Goal: Download file/media

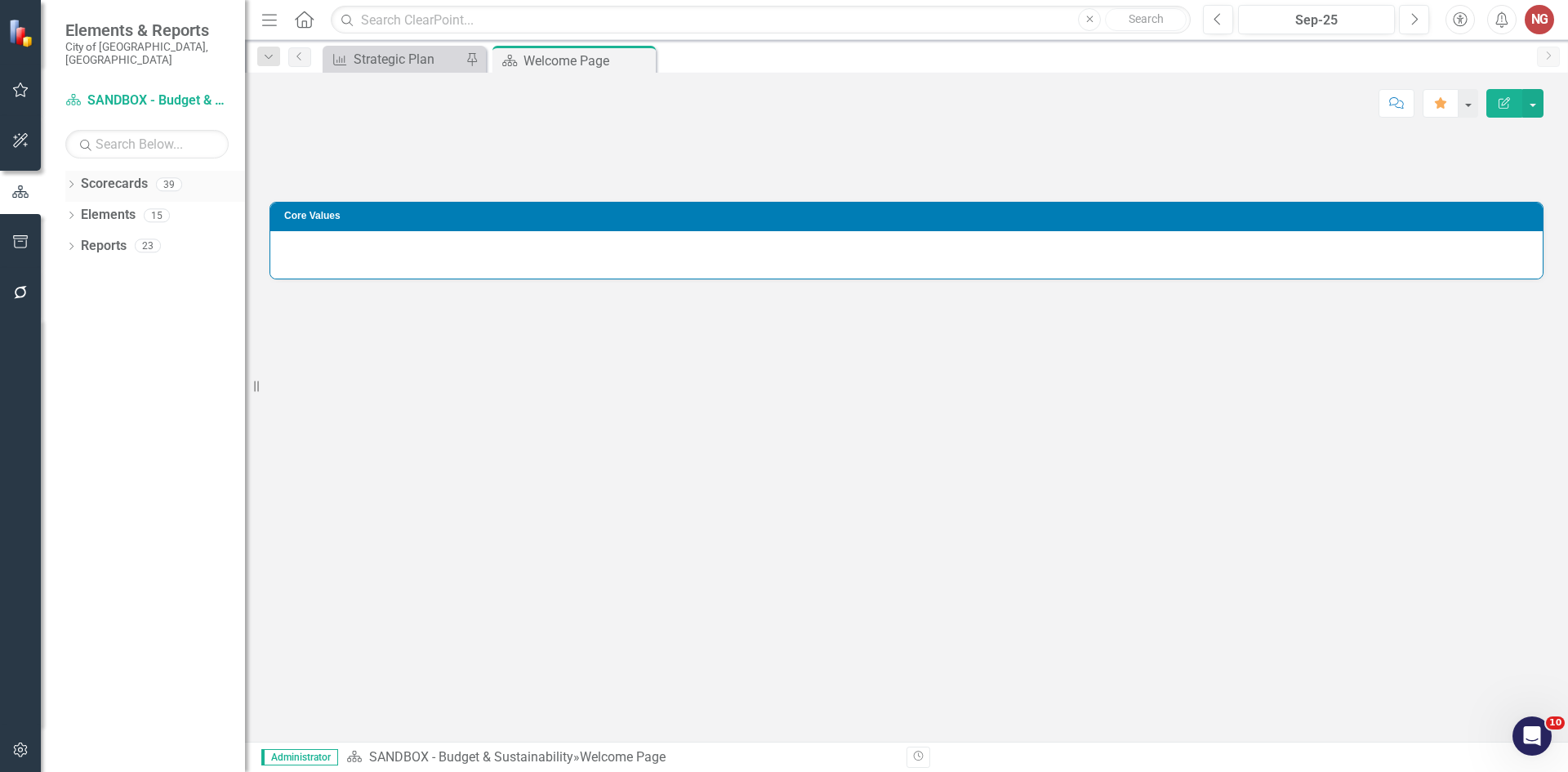
click at [67, 181] on icon "Dropdown" at bounding box center [71, 186] width 12 height 9
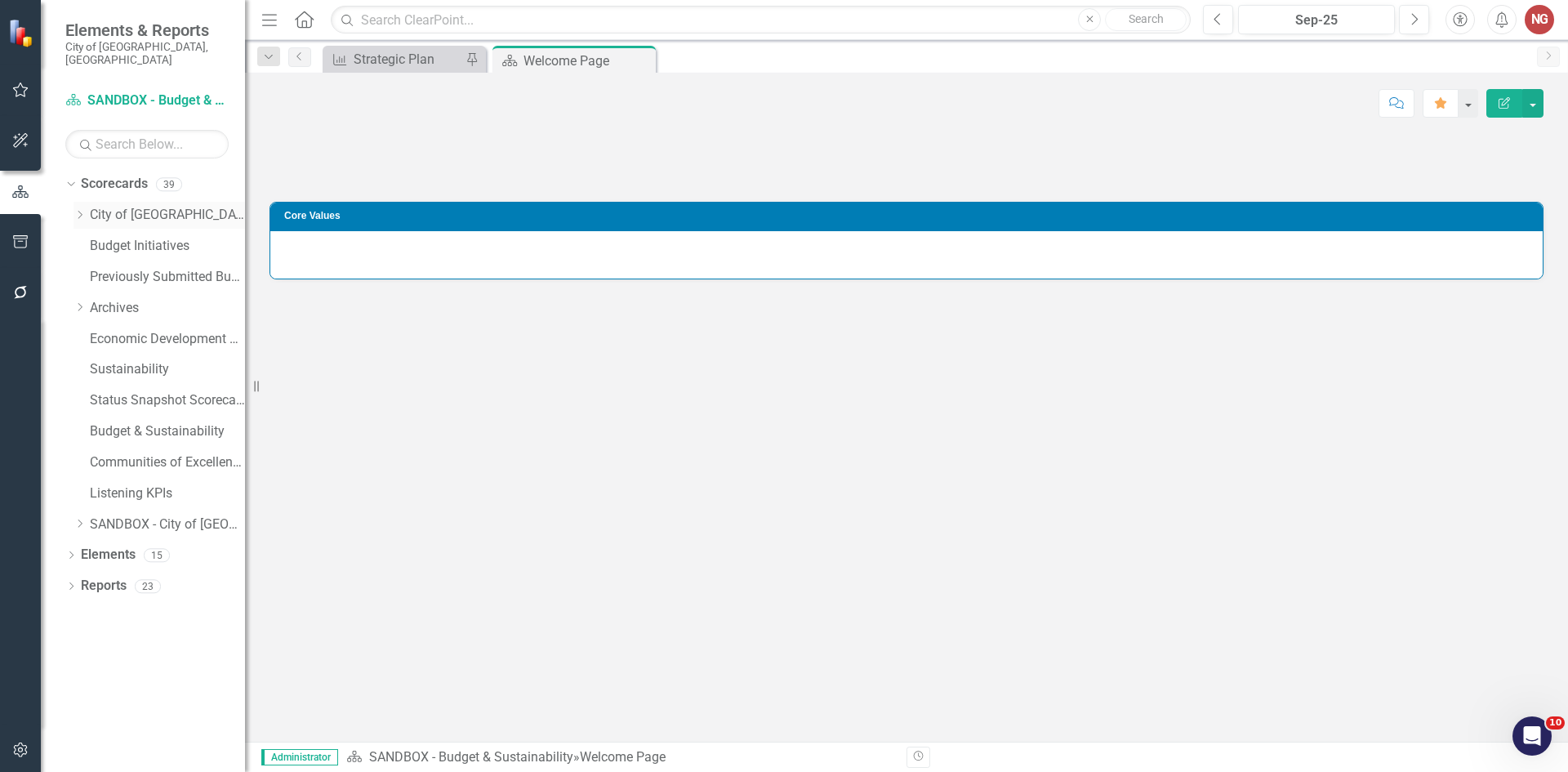
click at [78, 210] on icon "Dropdown" at bounding box center [80, 214] width 12 height 10
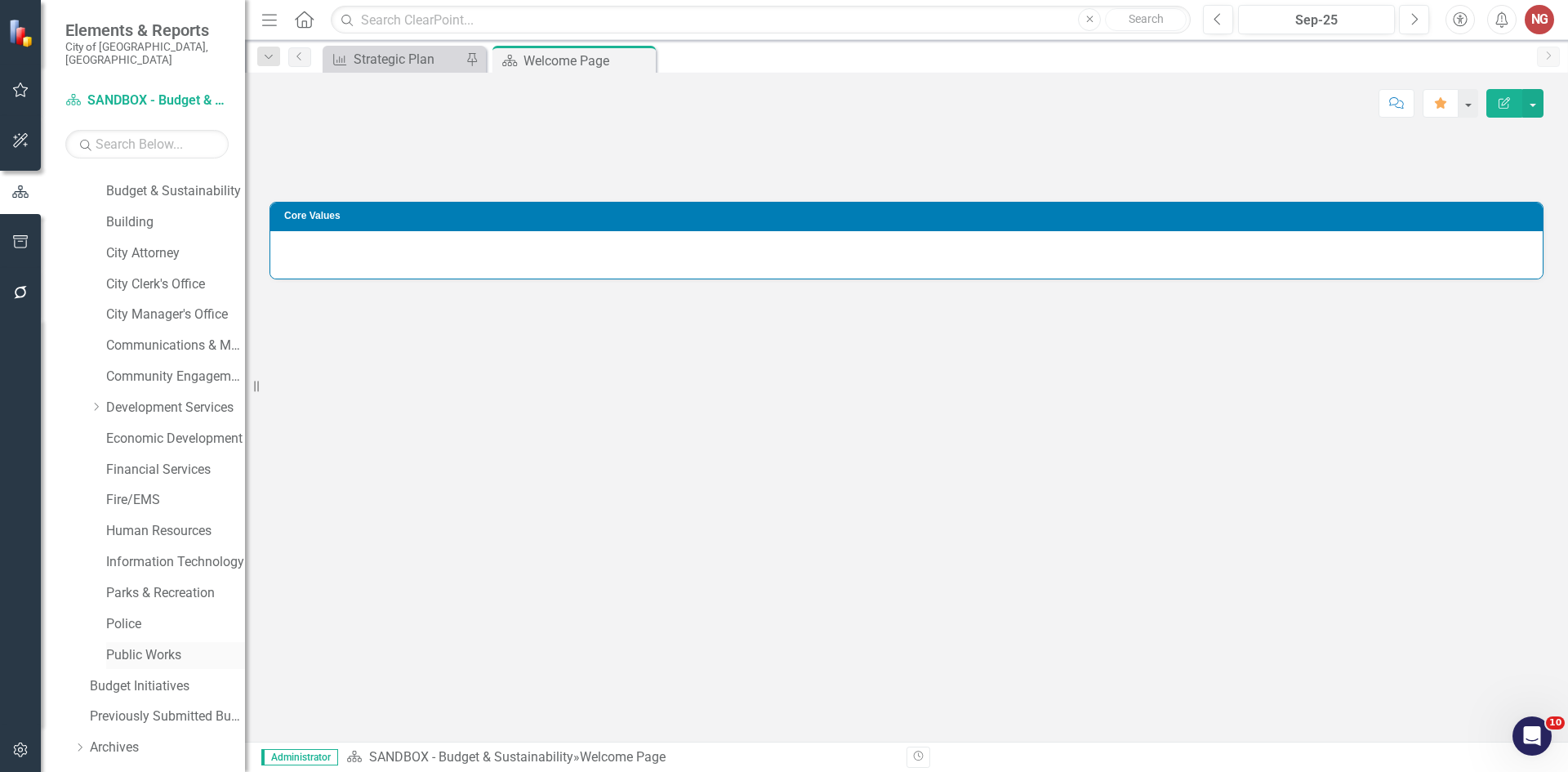
scroll to position [82, 0]
click at [129, 619] on link "Public Works" at bounding box center [176, 628] width 139 height 19
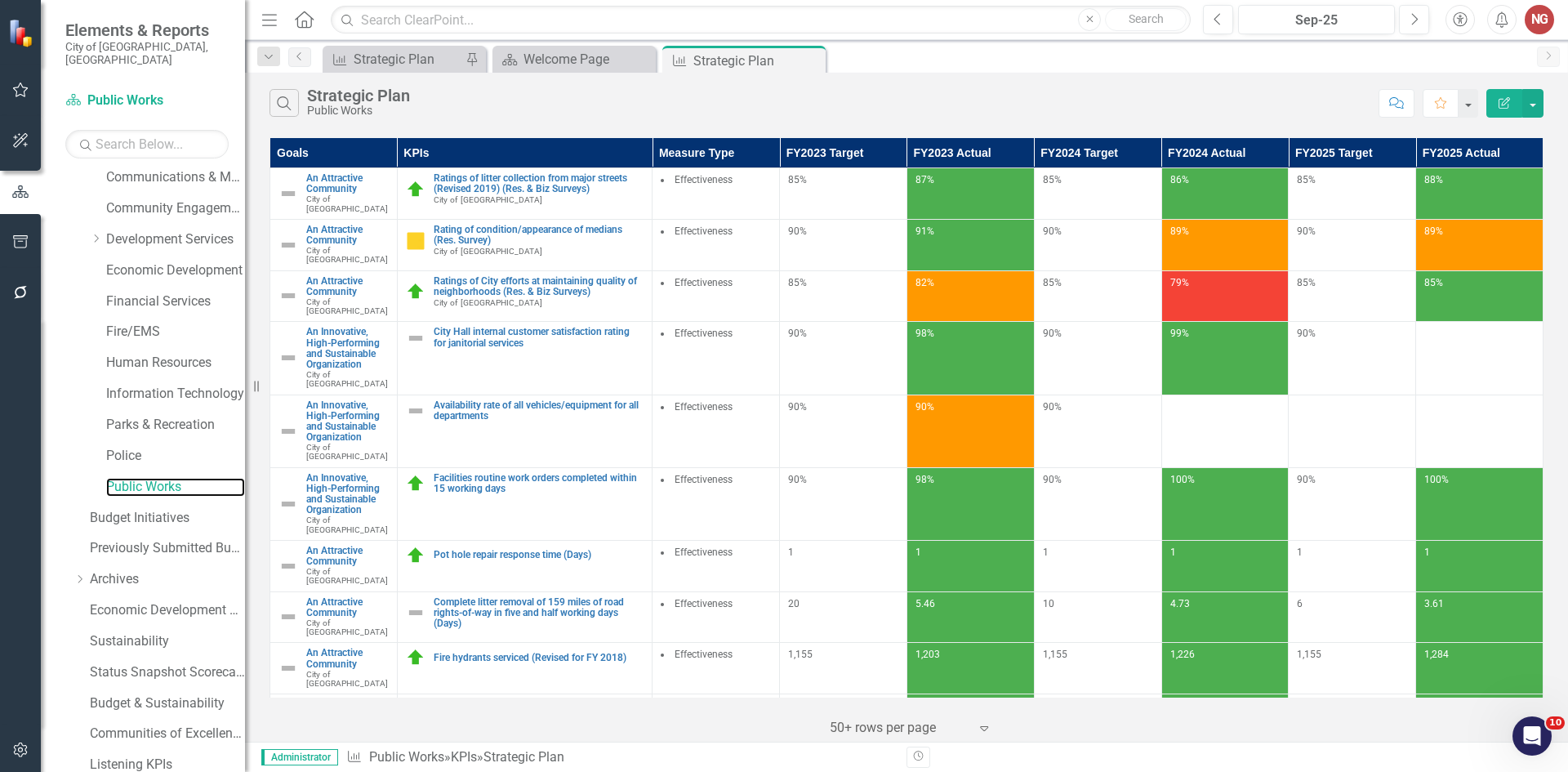
scroll to position [313, 0]
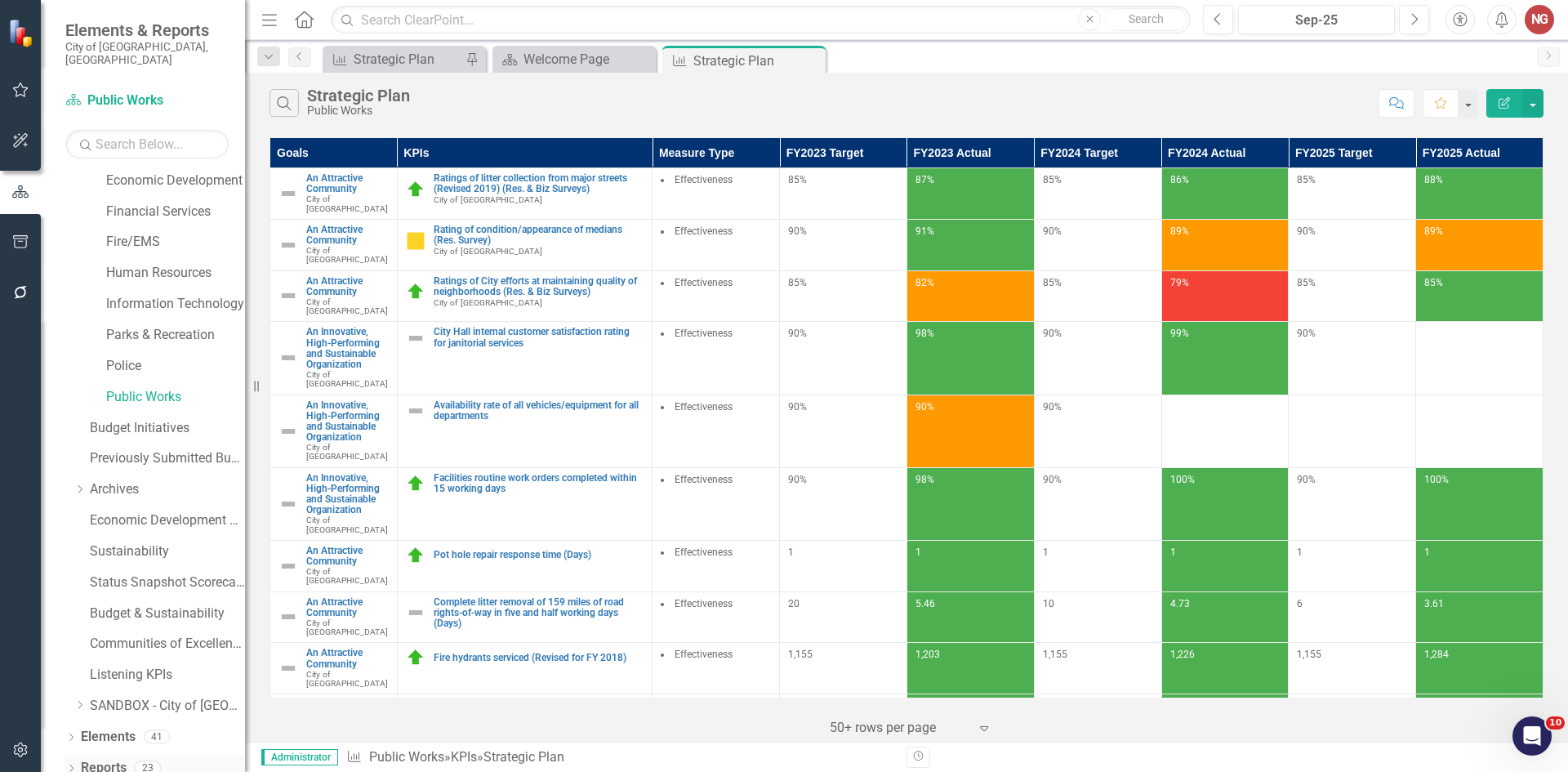
click at [67, 766] on icon "Dropdown" at bounding box center [71, 770] width 12 height 9
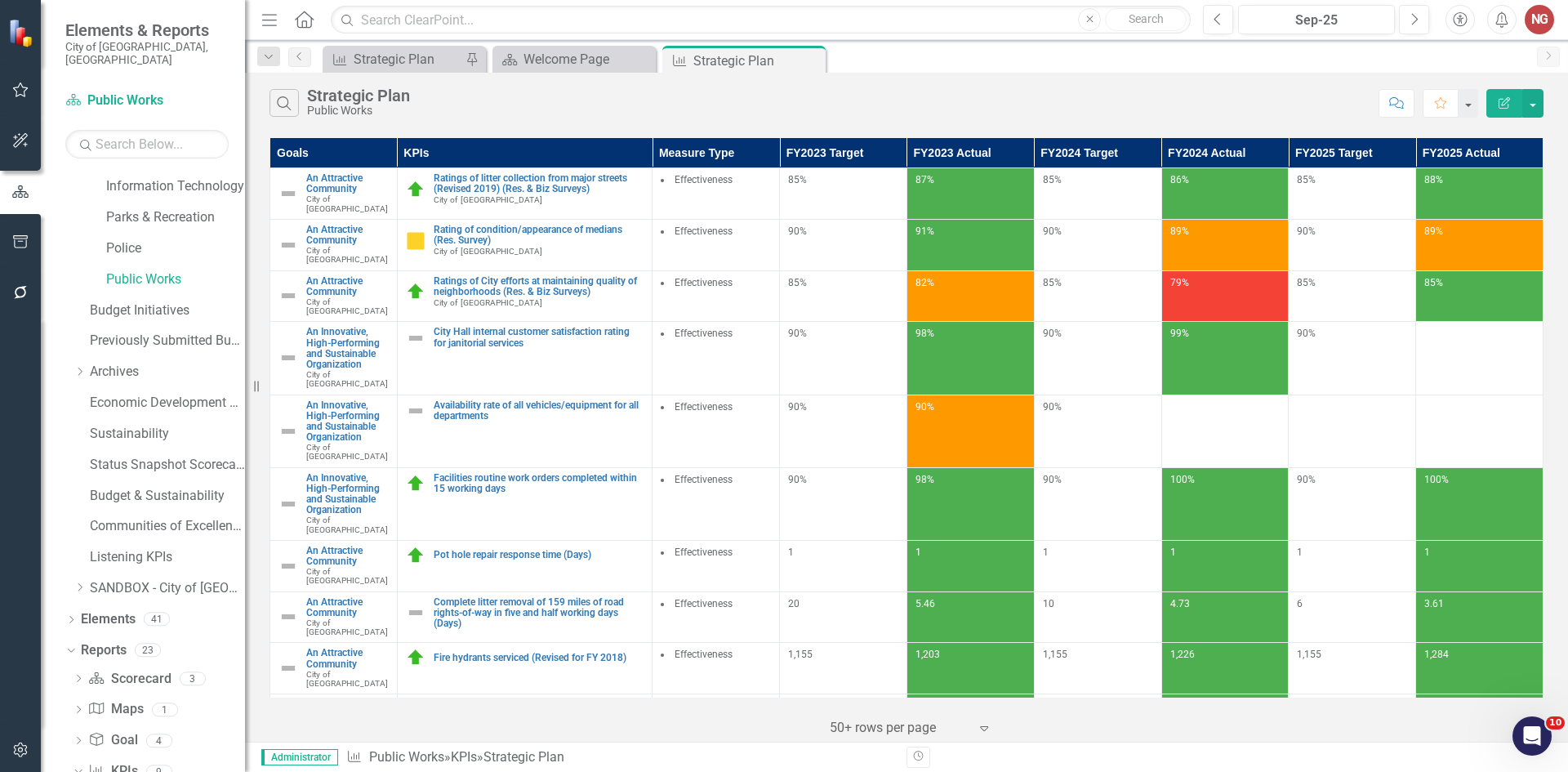
scroll to position [790, 0]
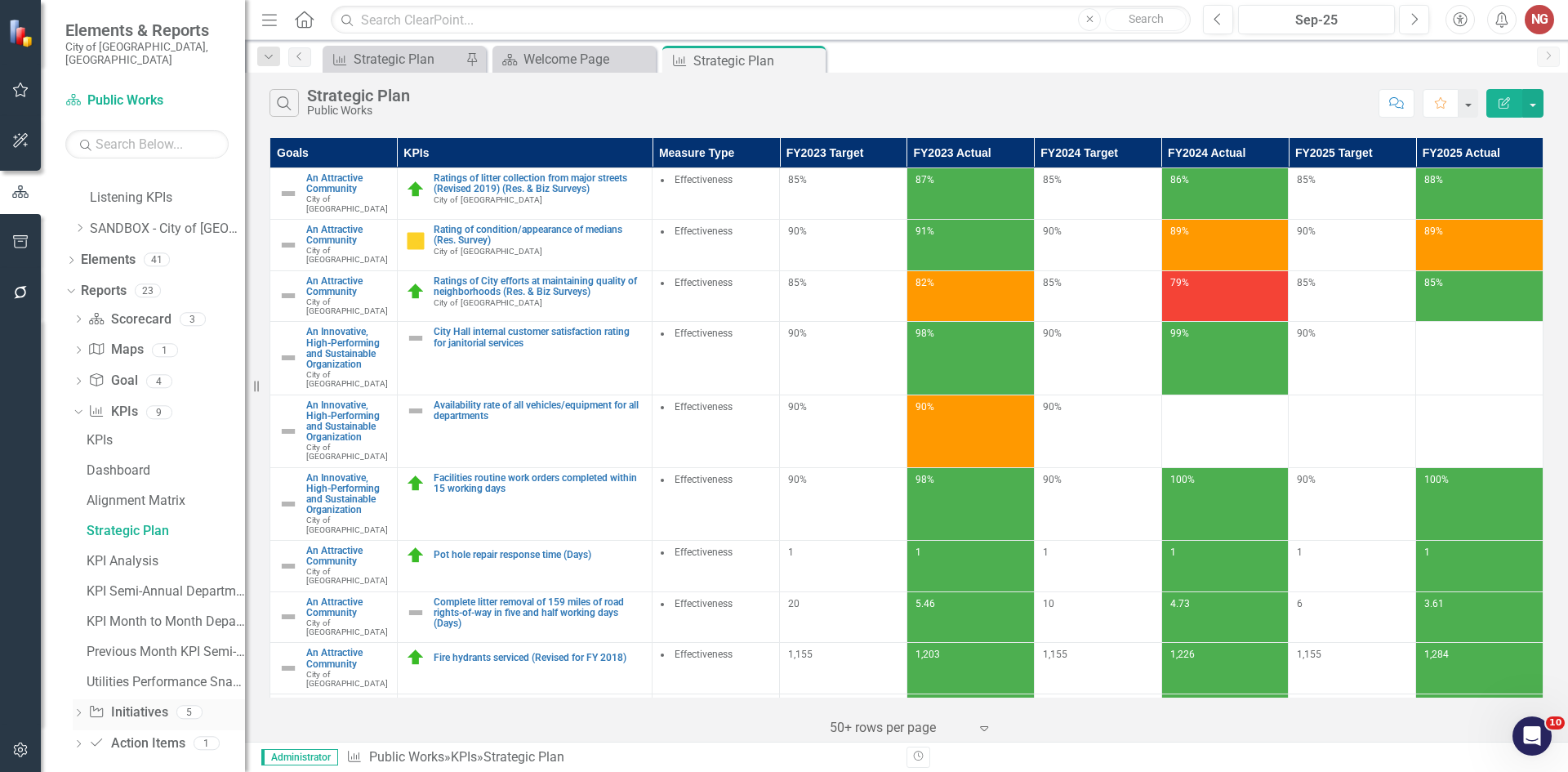
click at [73, 697] on div "Dropdown Scorecard Scorecard 3 scorecard s Department Measures Department Dashb…" at bounding box center [155, 534] width 179 height 455
click at [75, 710] on icon "Dropdown" at bounding box center [78, 714] width 12 height 9
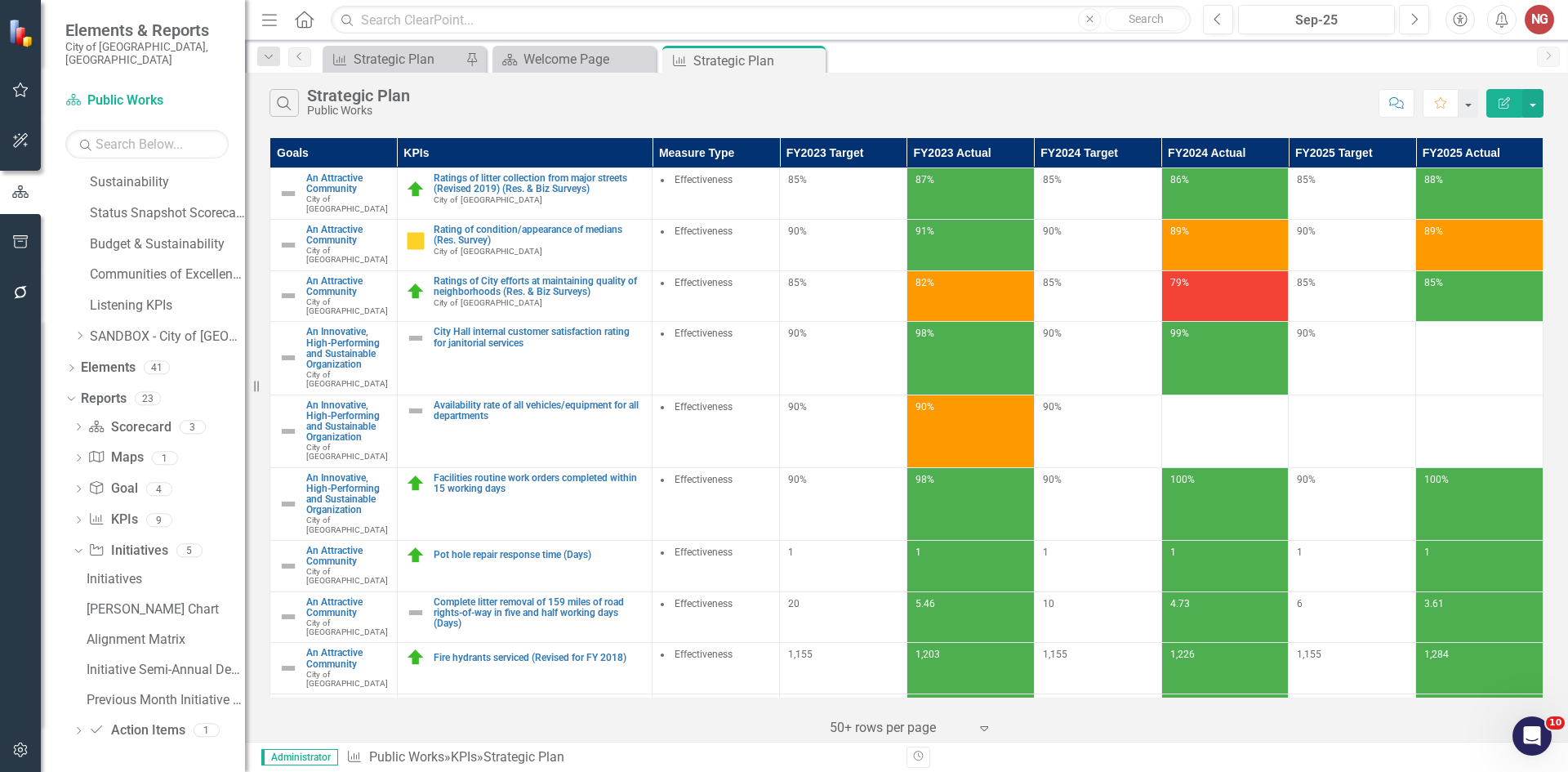
scroll to position [669, 0]
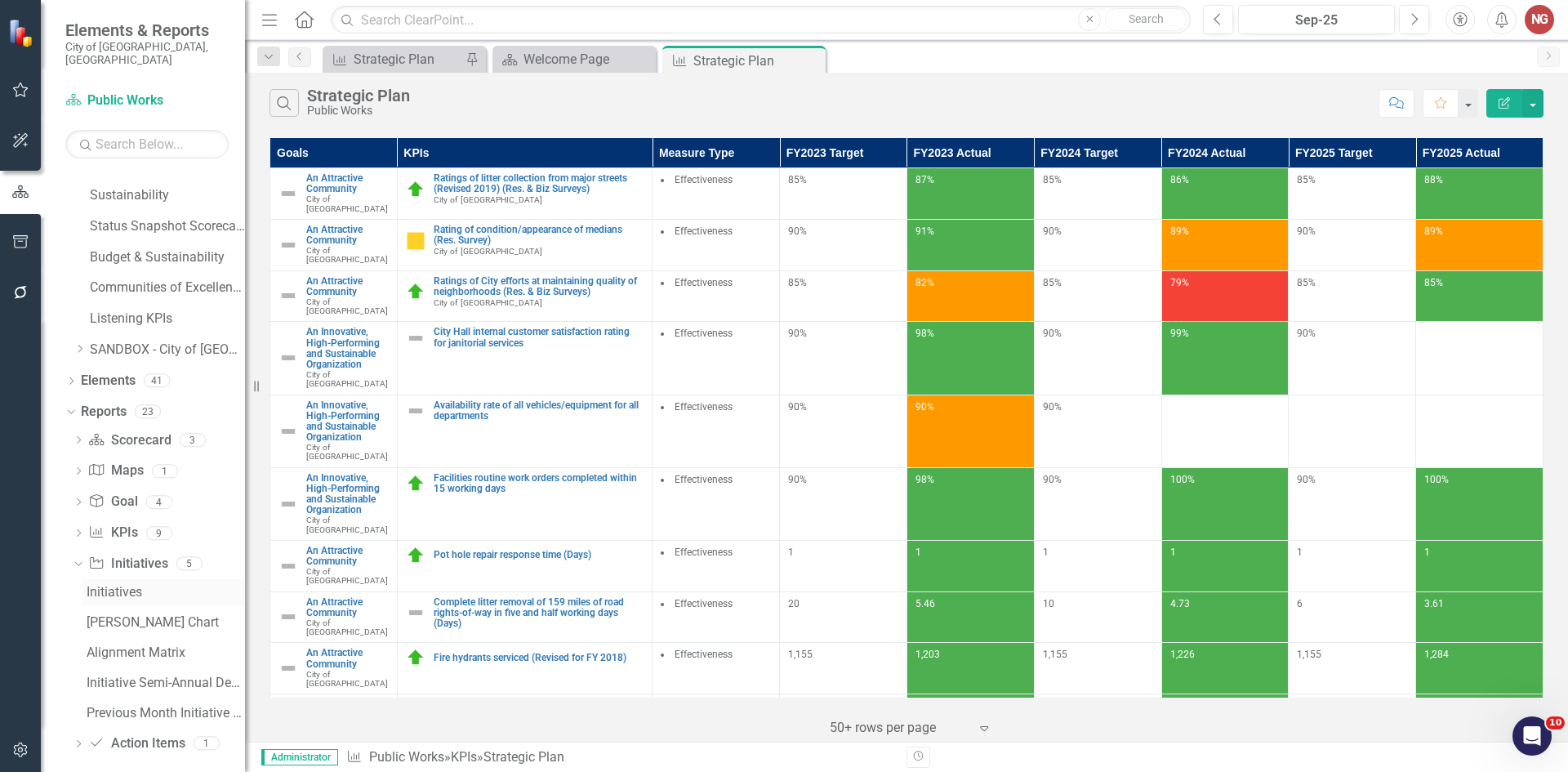
click at [115, 585] on div "Initiatives" at bounding box center [165, 593] width 158 height 15
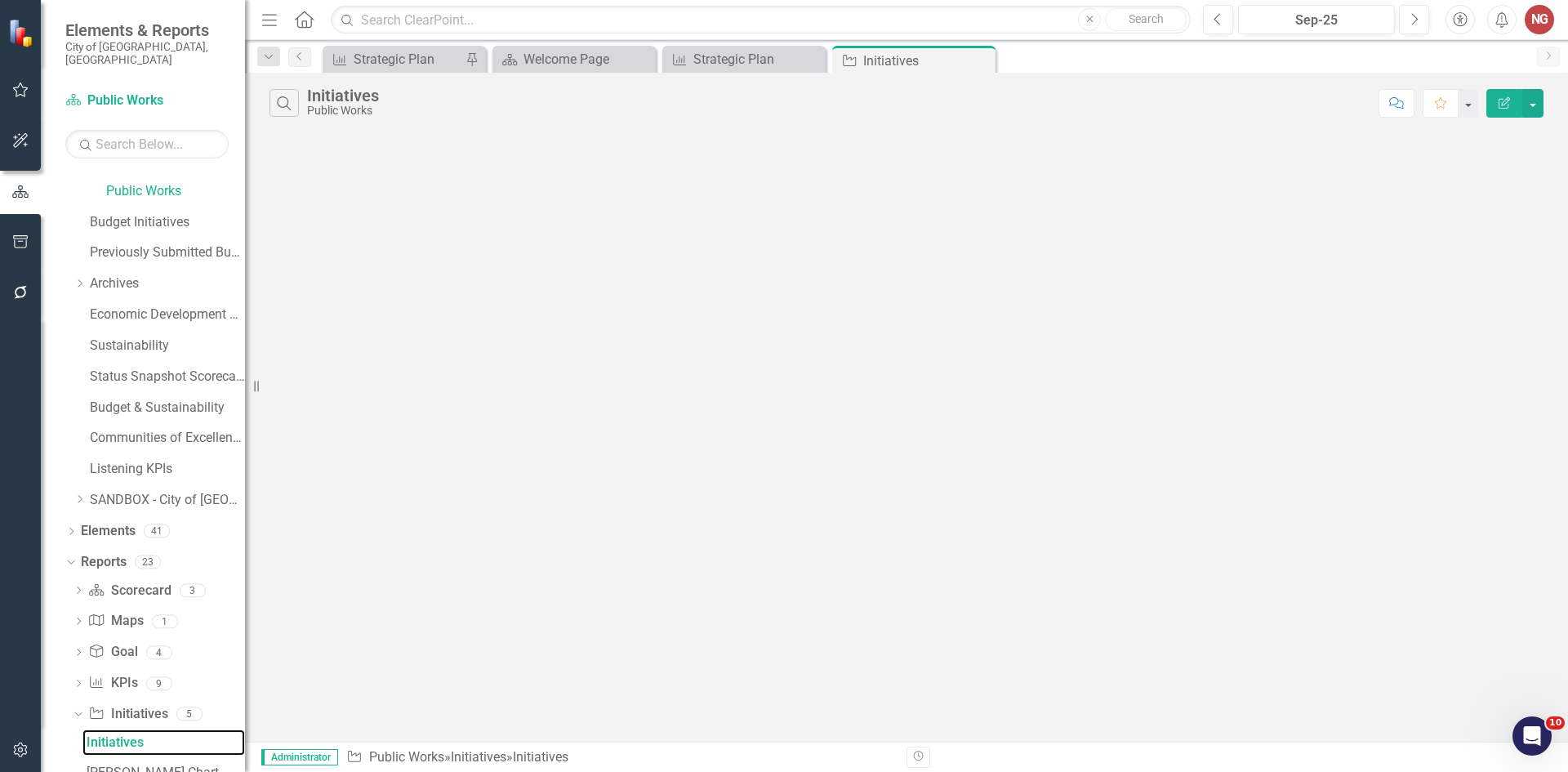
scroll to position [489, 0]
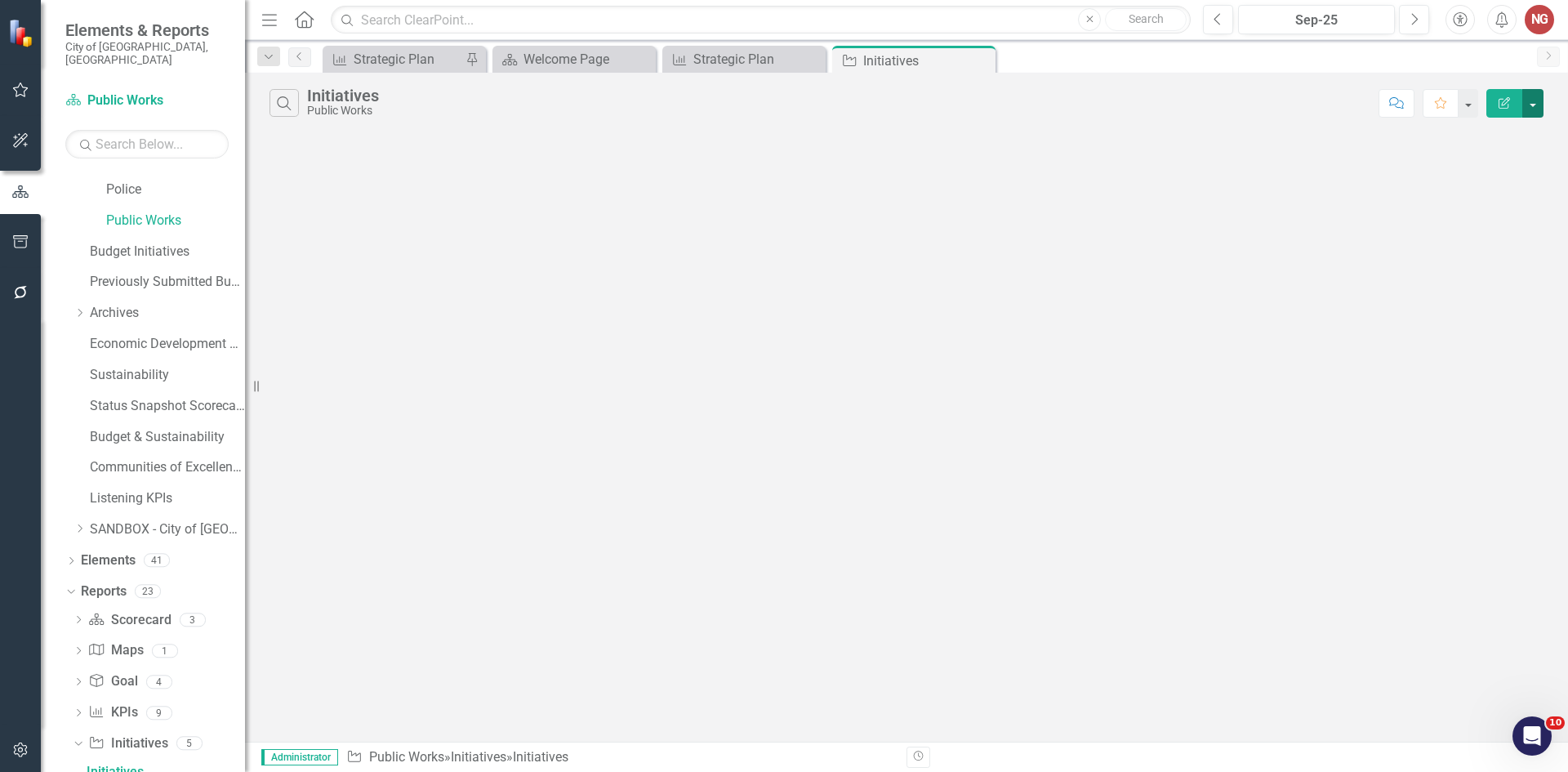
click at [1532, 104] on button "button" at bounding box center [1532, 103] width 21 height 28
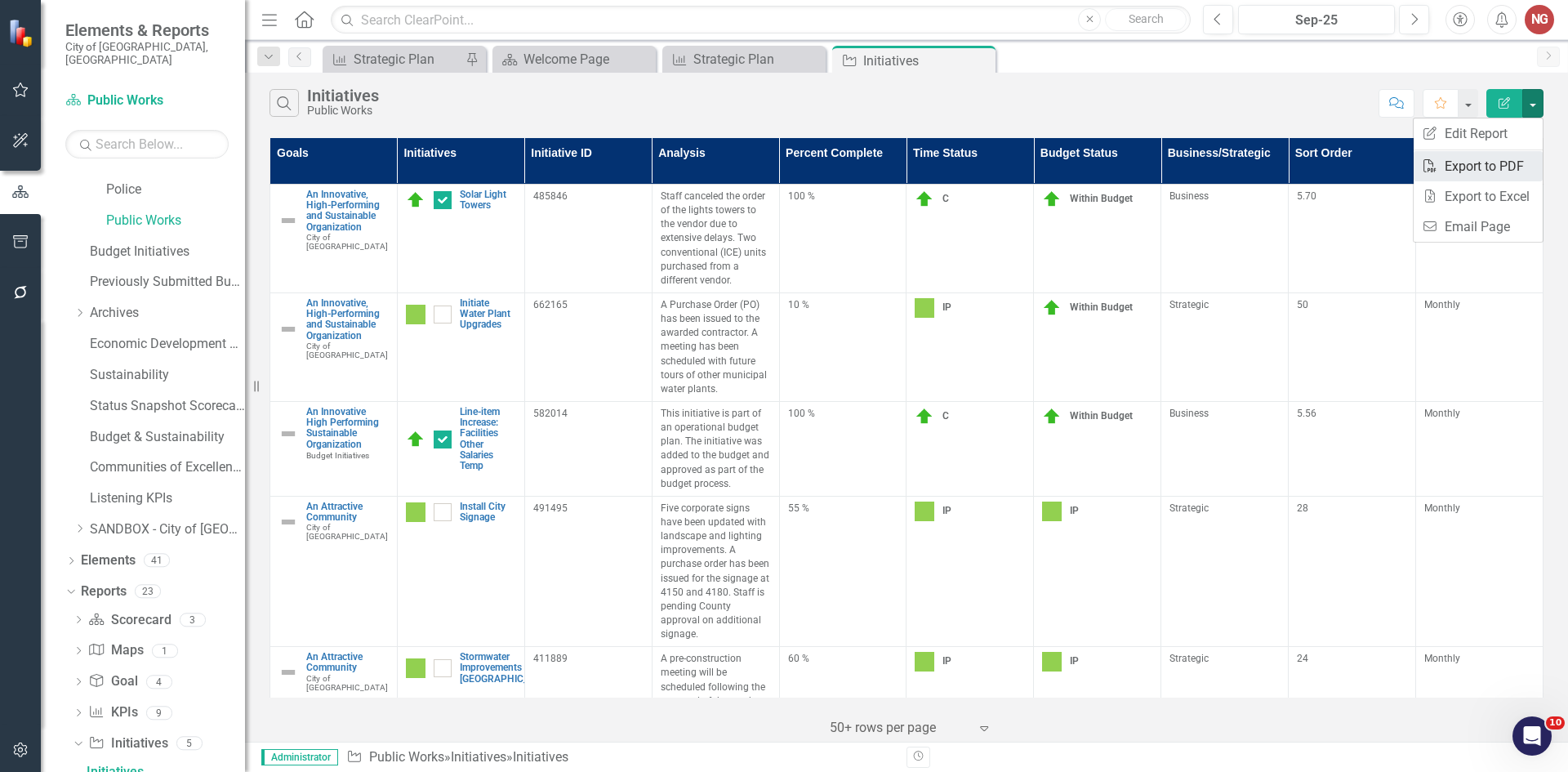
click at [1492, 165] on link "PDF Export to PDF" at bounding box center [1477, 166] width 129 height 30
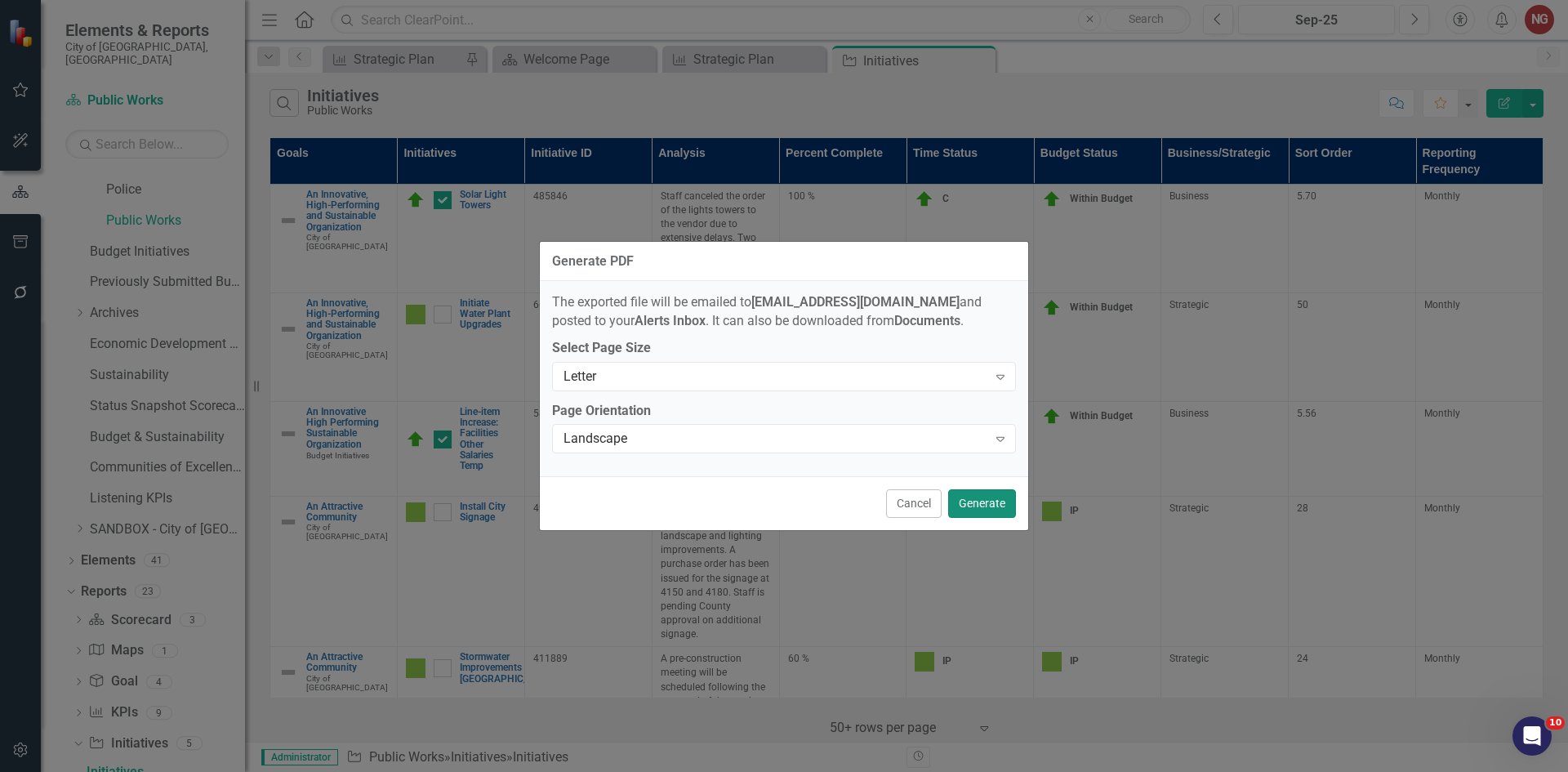
click at [1006, 504] on button "Generate" at bounding box center [982, 504] width 67 height 28
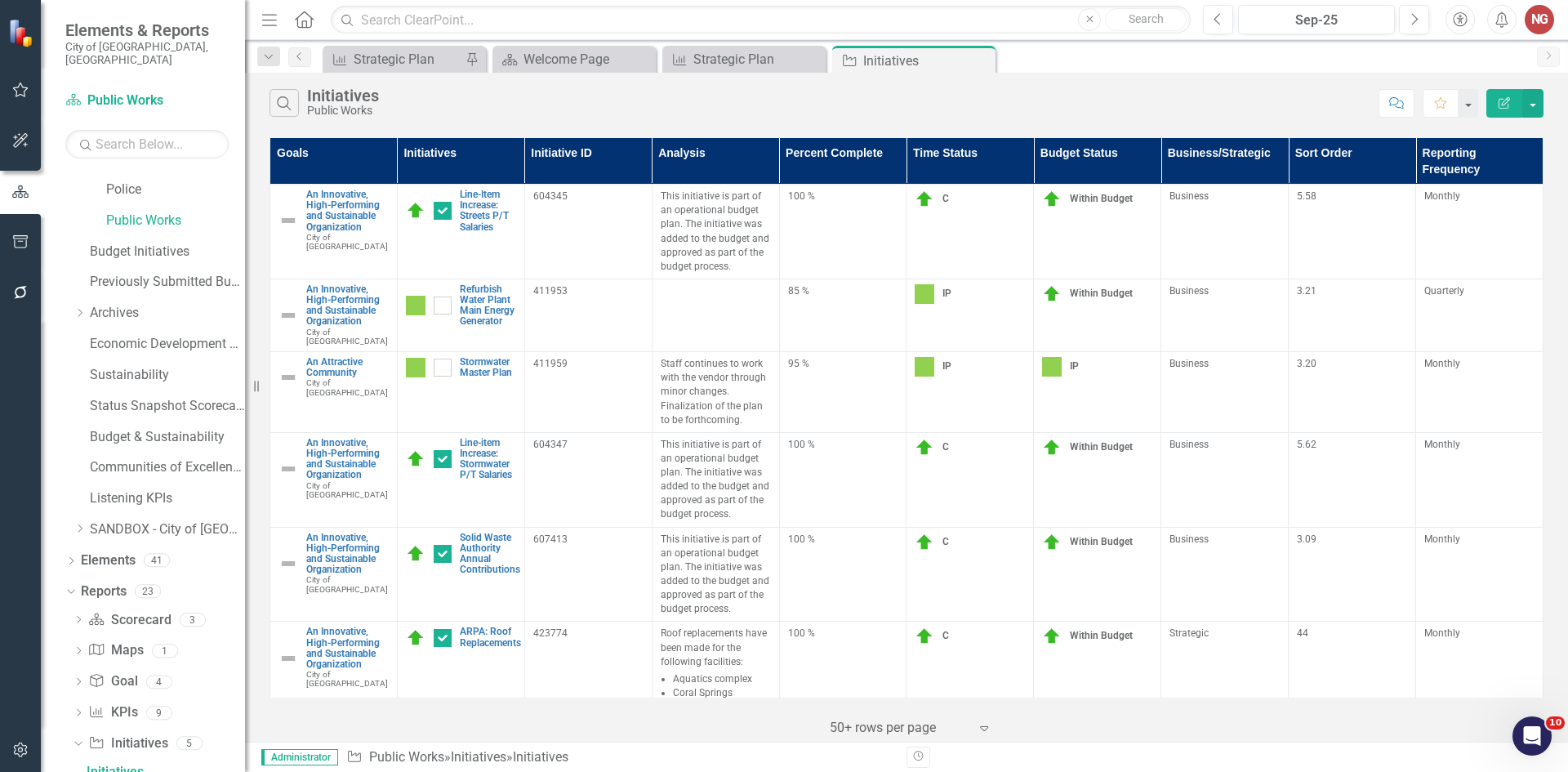
scroll to position [458, 0]
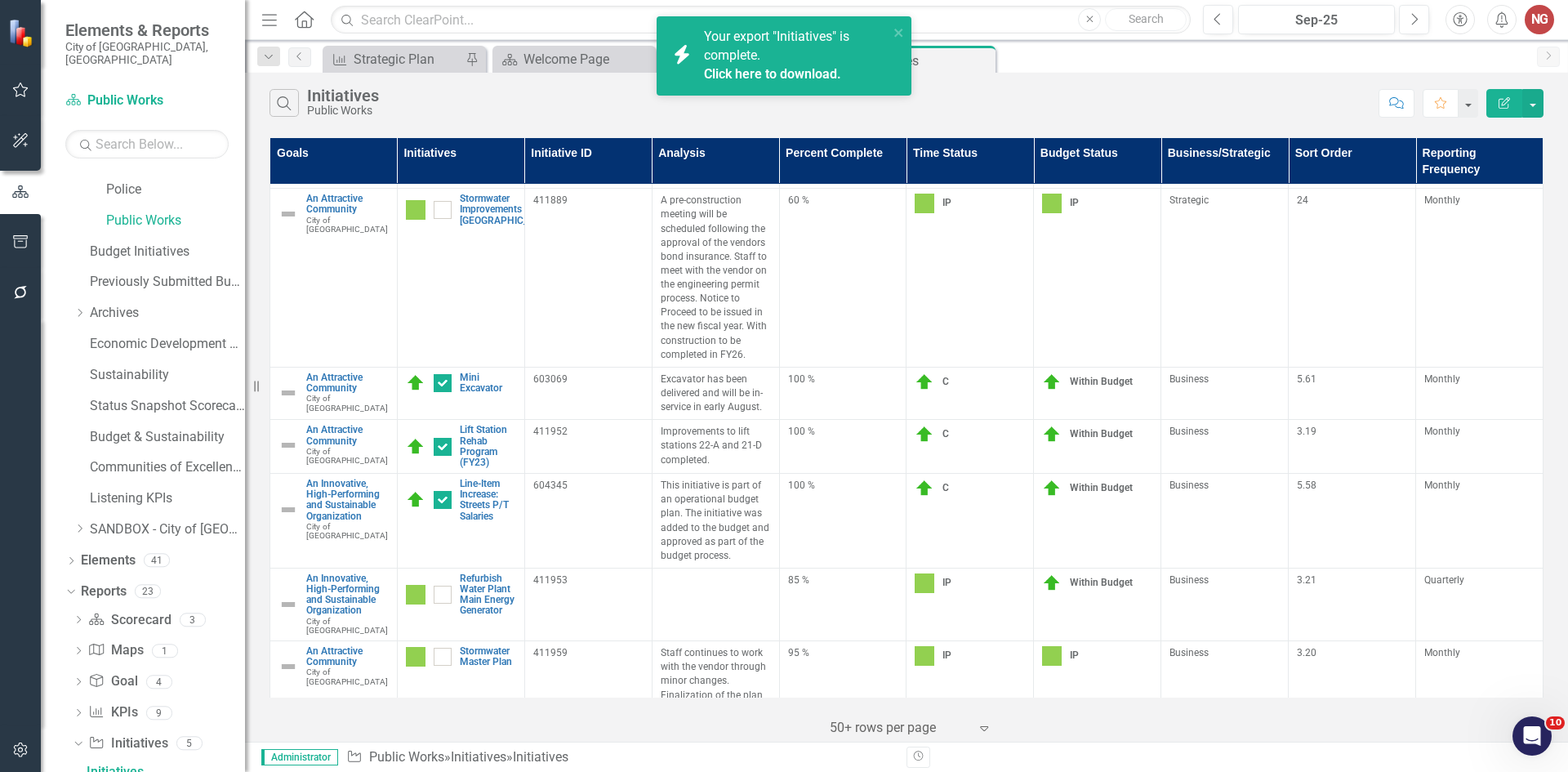
click at [768, 68] on link "Click here to download." at bounding box center [772, 74] width 138 height 15
